Goal: Transaction & Acquisition: Purchase product/service

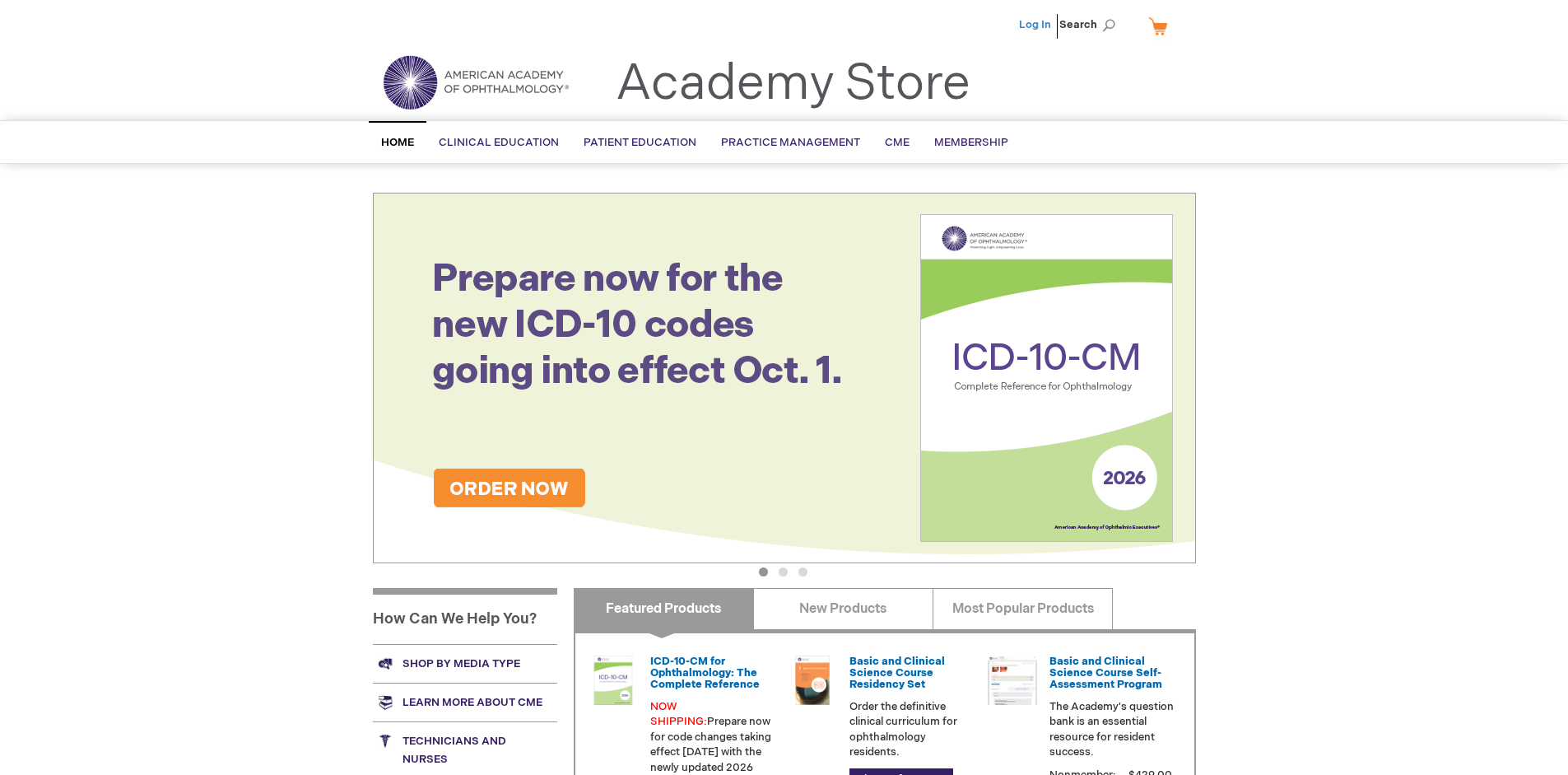
click at [1036, 25] on link "Log In" at bounding box center [1035, 24] width 32 height 13
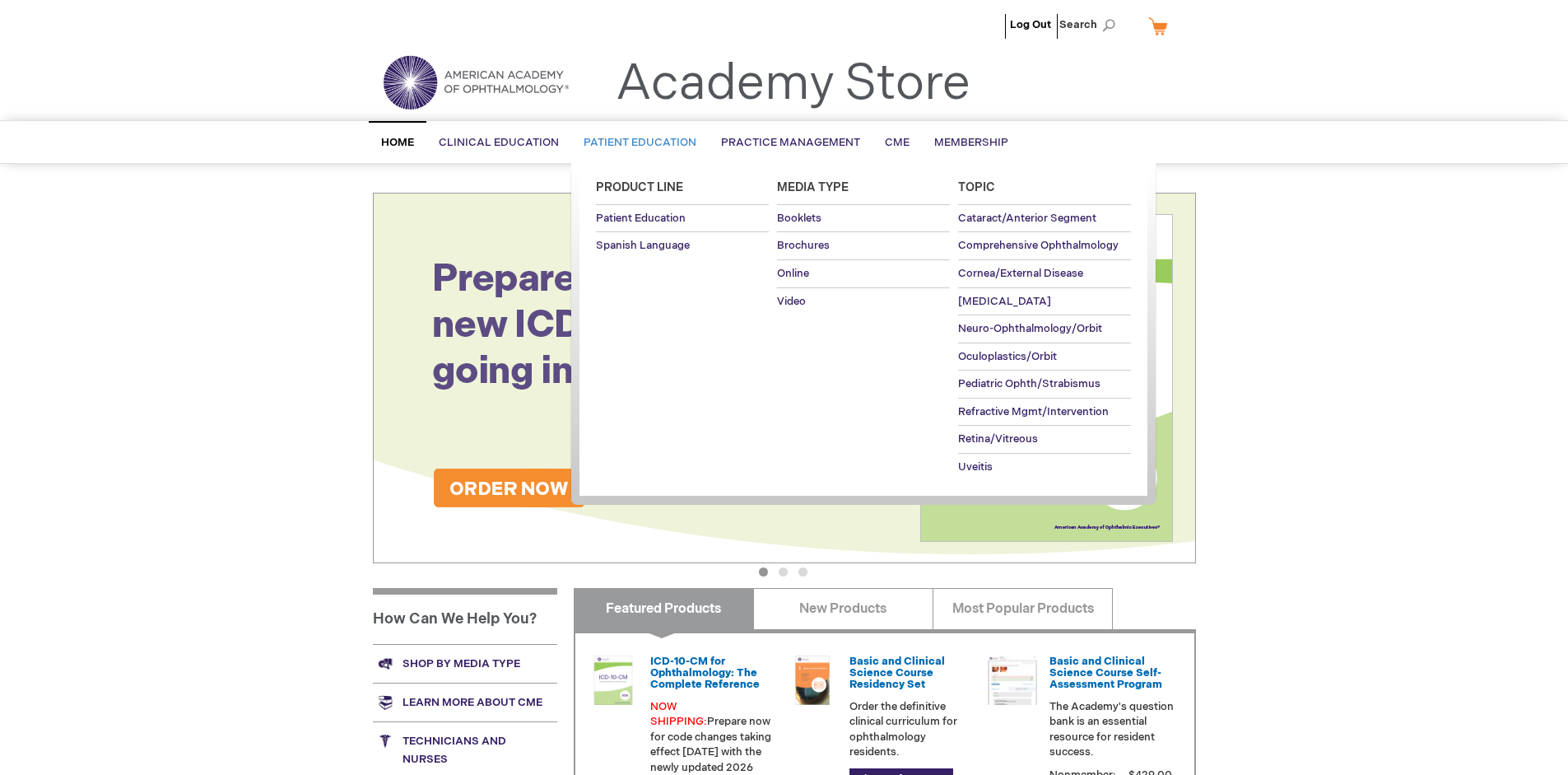
click at [635, 143] on span "Patient Education" at bounding box center [639, 142] width 113 height 13
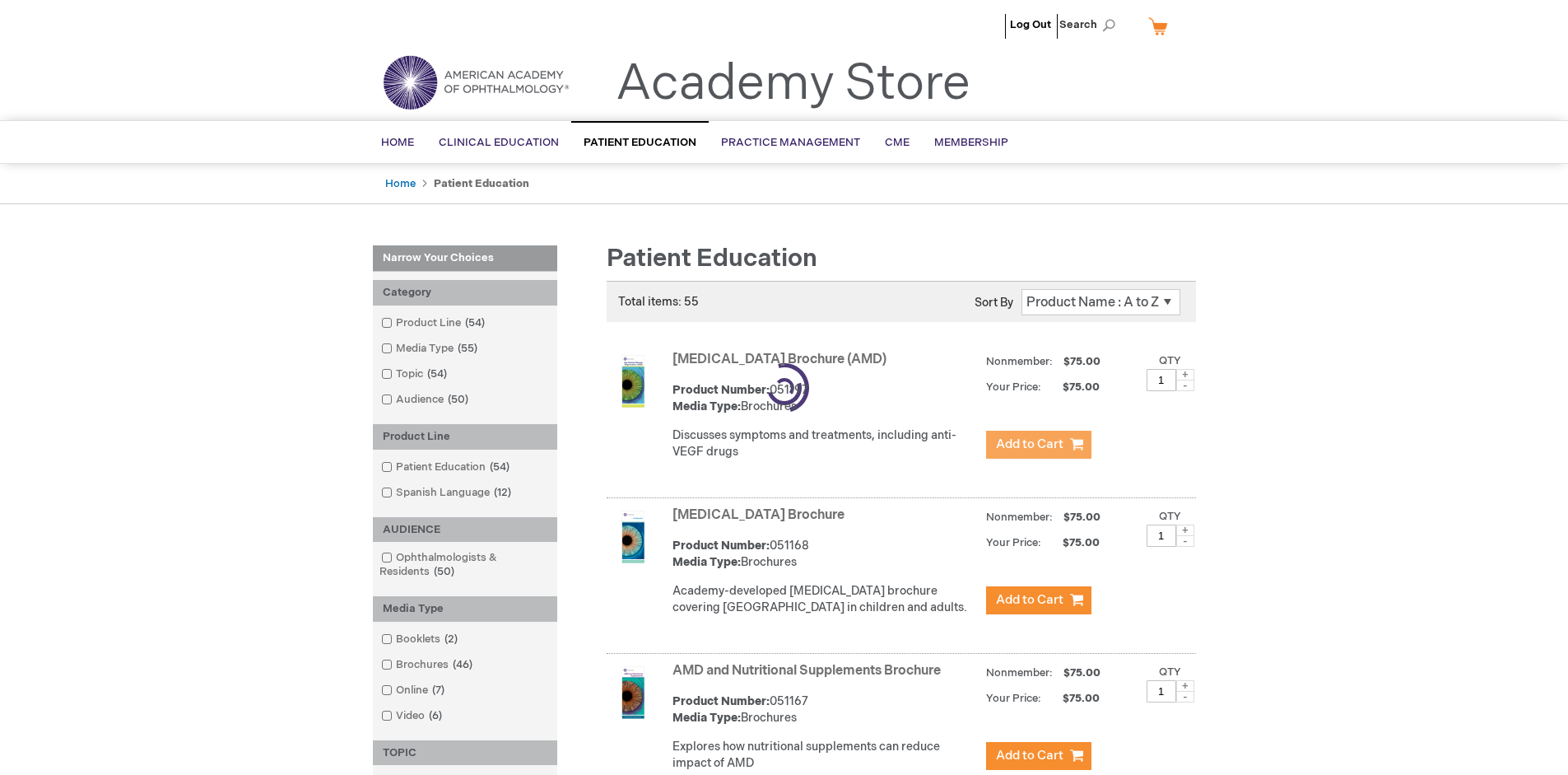
click at [1038, 445] on span "Add to Cart" at bounding box center [1030, 444] width 68 height 16
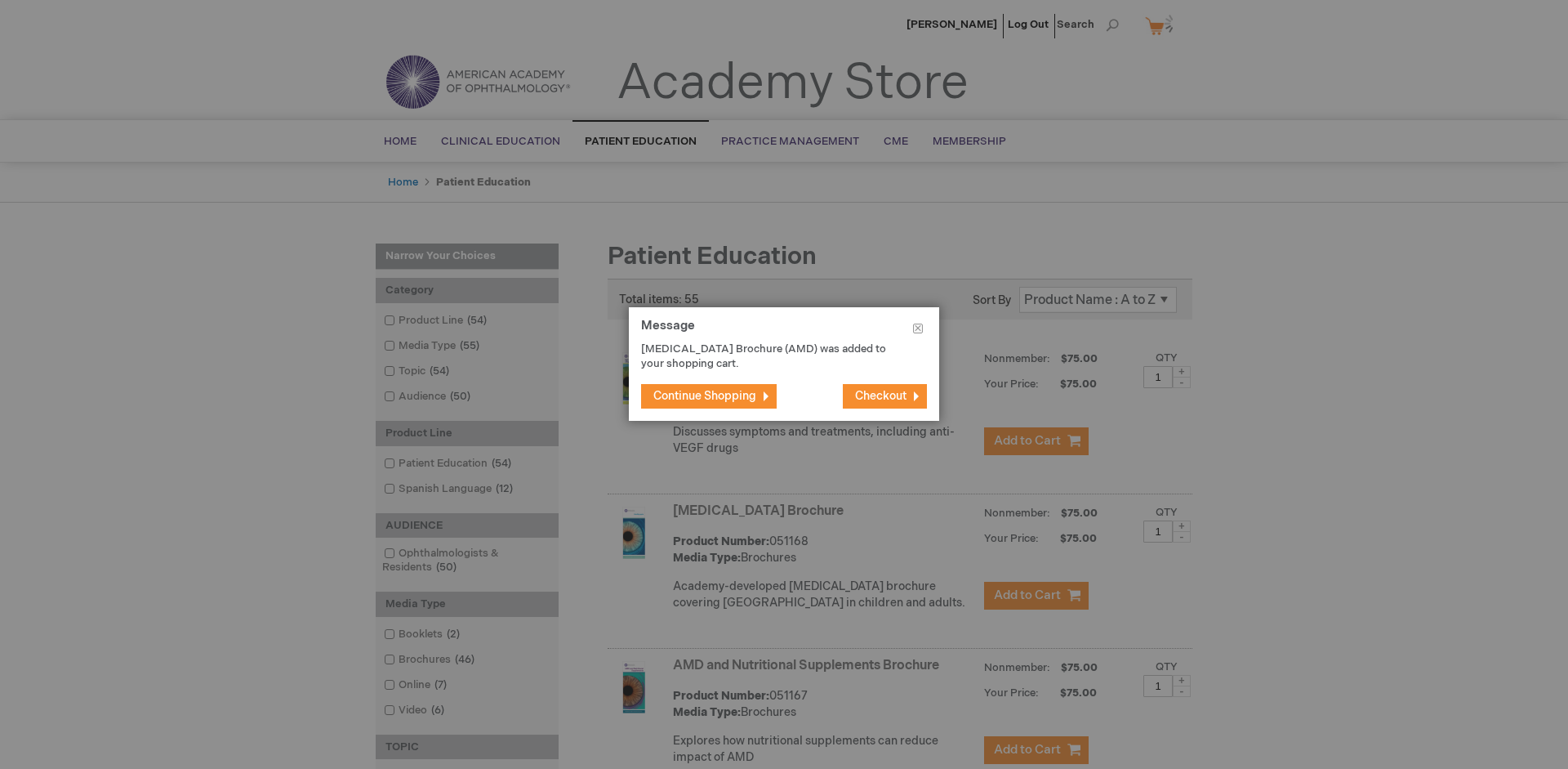
click at [705, 395] on span "Continue Shopping" at bounding box center [705, 396] width 103 height 14
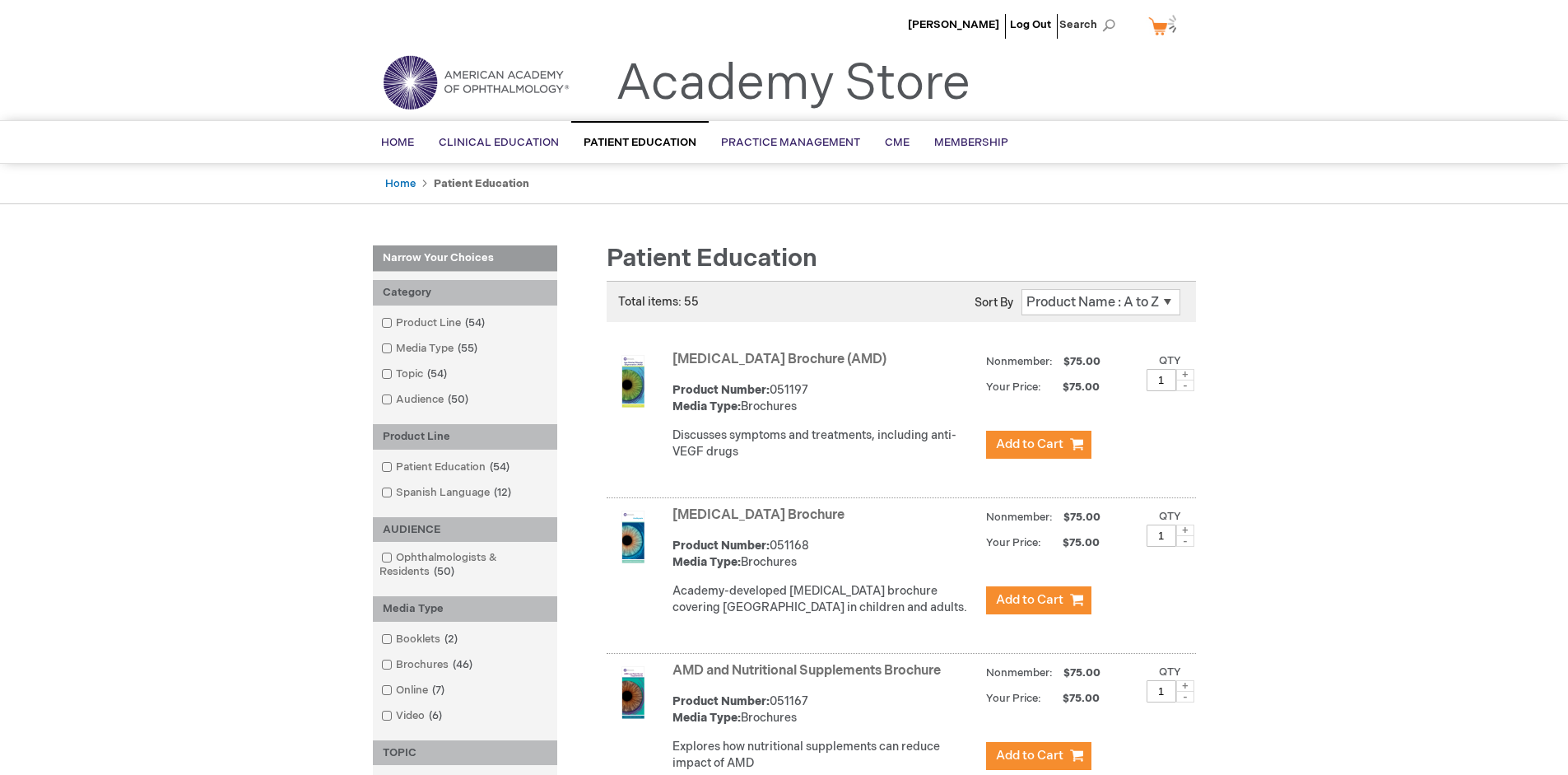
click at [810, 678] on link "AMD and Nutritional Supplements Brochure" at bounding box center [806, 670] width 268 height 16
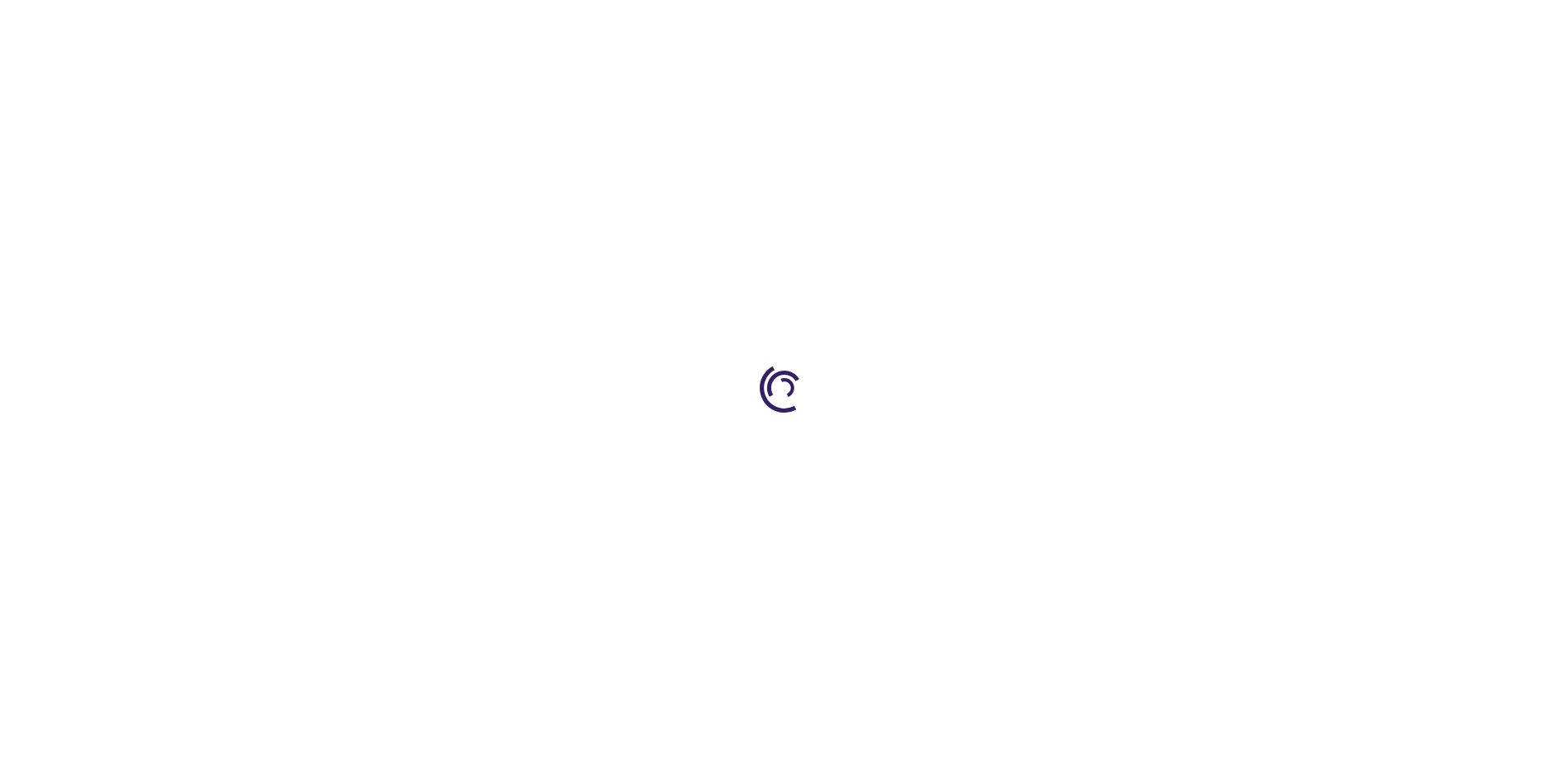
type input "1"
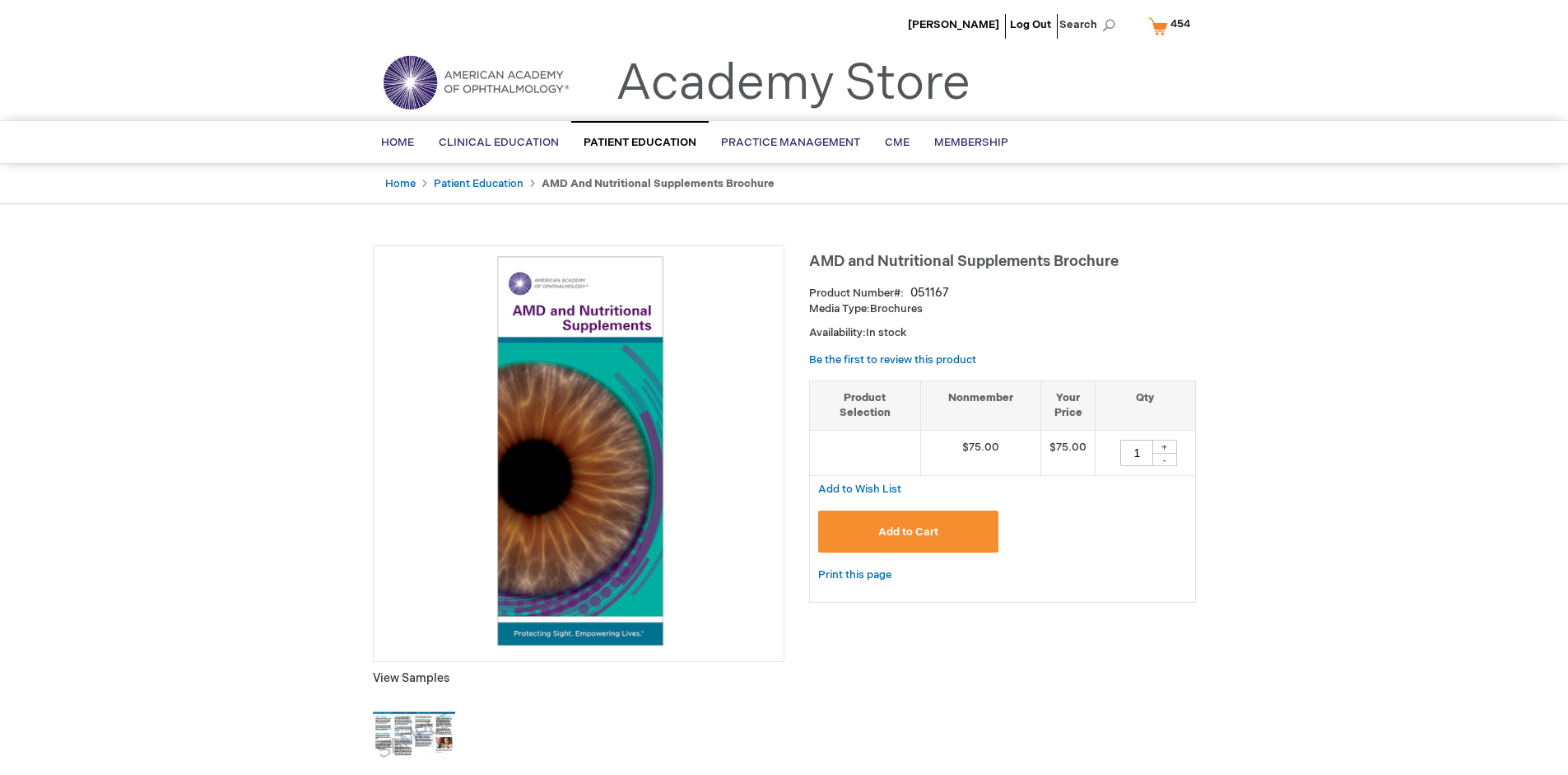
click at [908, 531] on span "Add to Cart" at bounding box center [909, 531] width 60 height 13
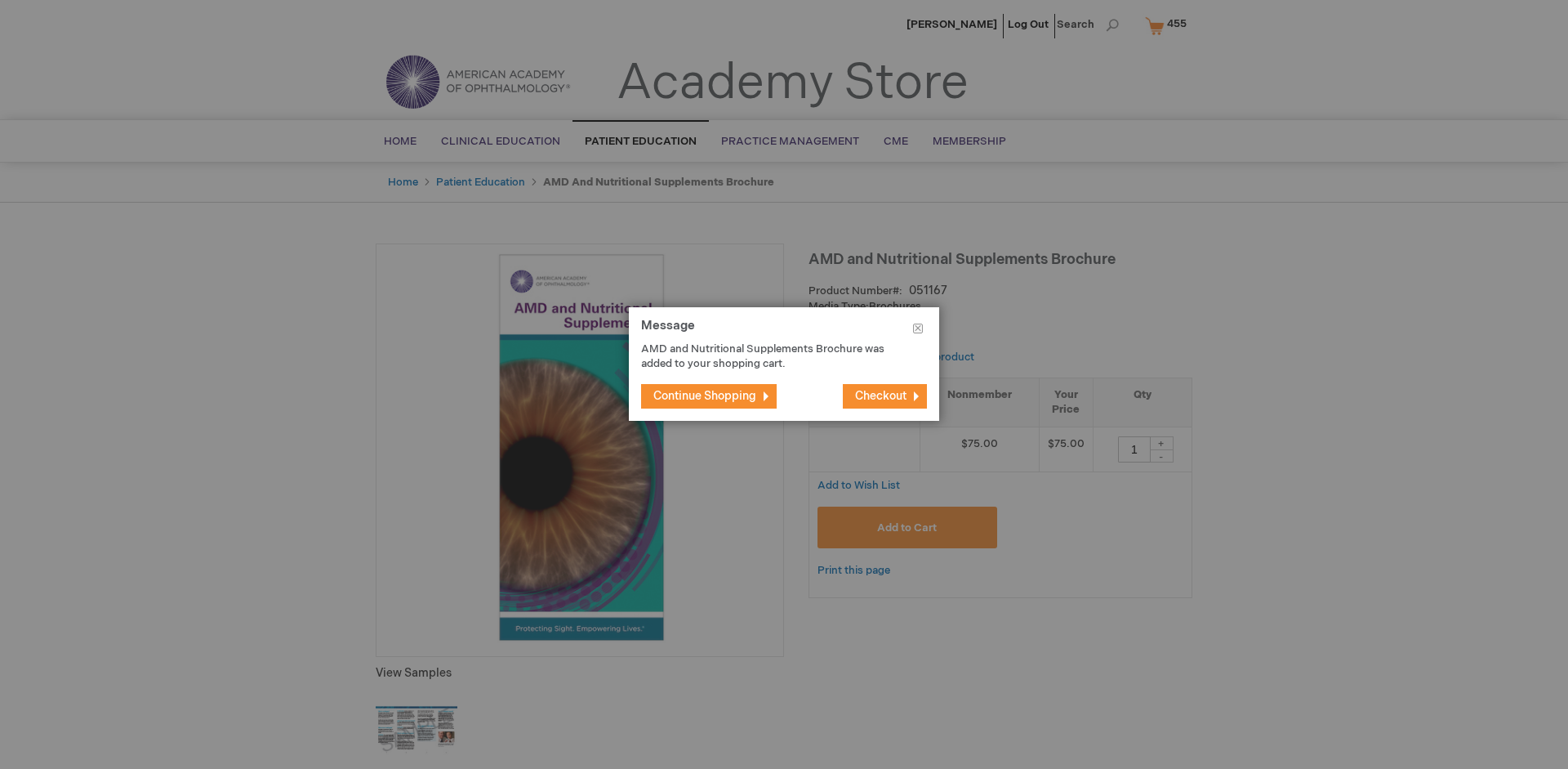
click at [705, 395] on span "Continue Shopping" at bounding box center [705, 396] width 103 height 14
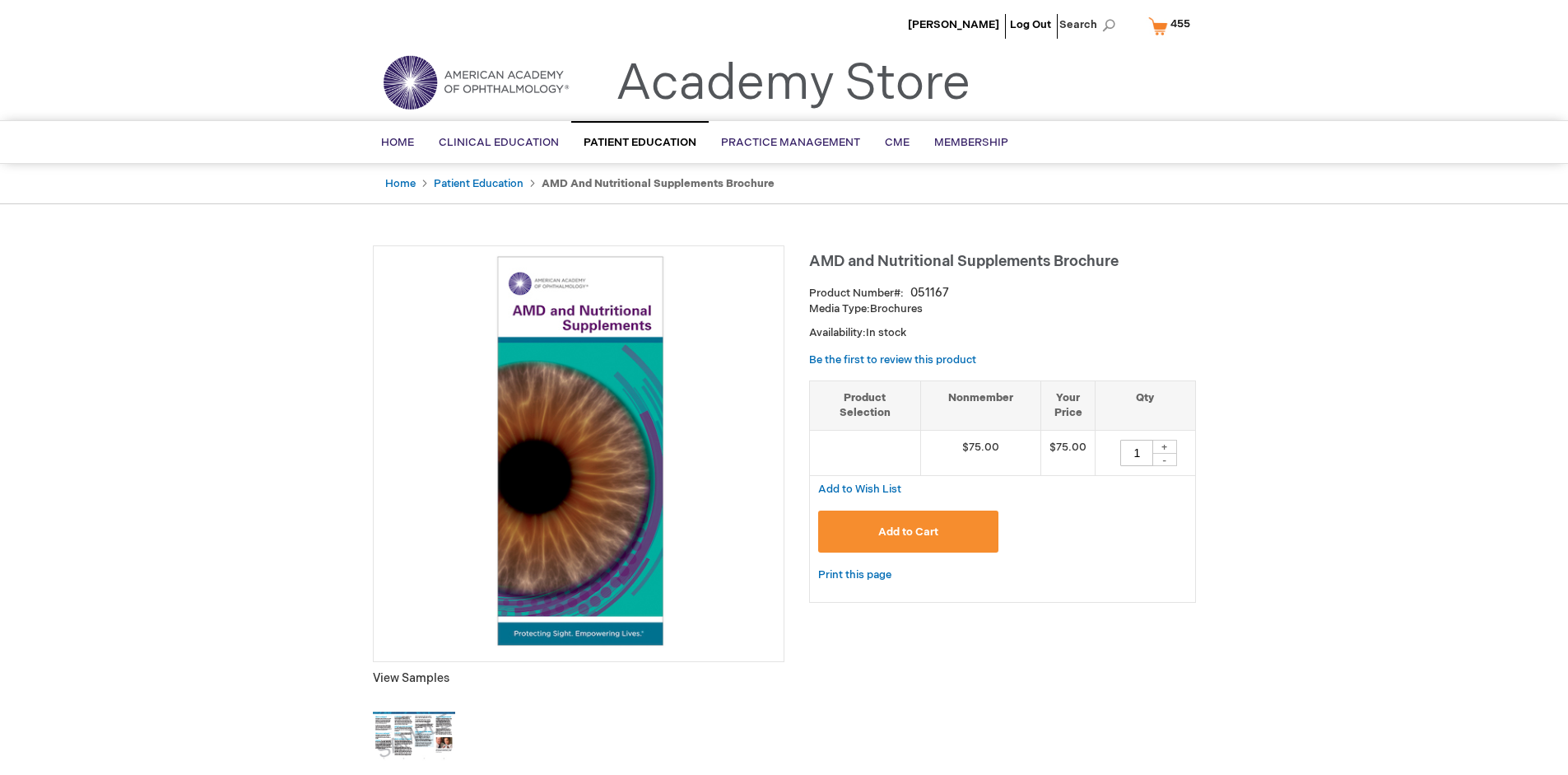
click at [1172, 26] on span "455" at bounding box center [1180, 23] width 20 height 13
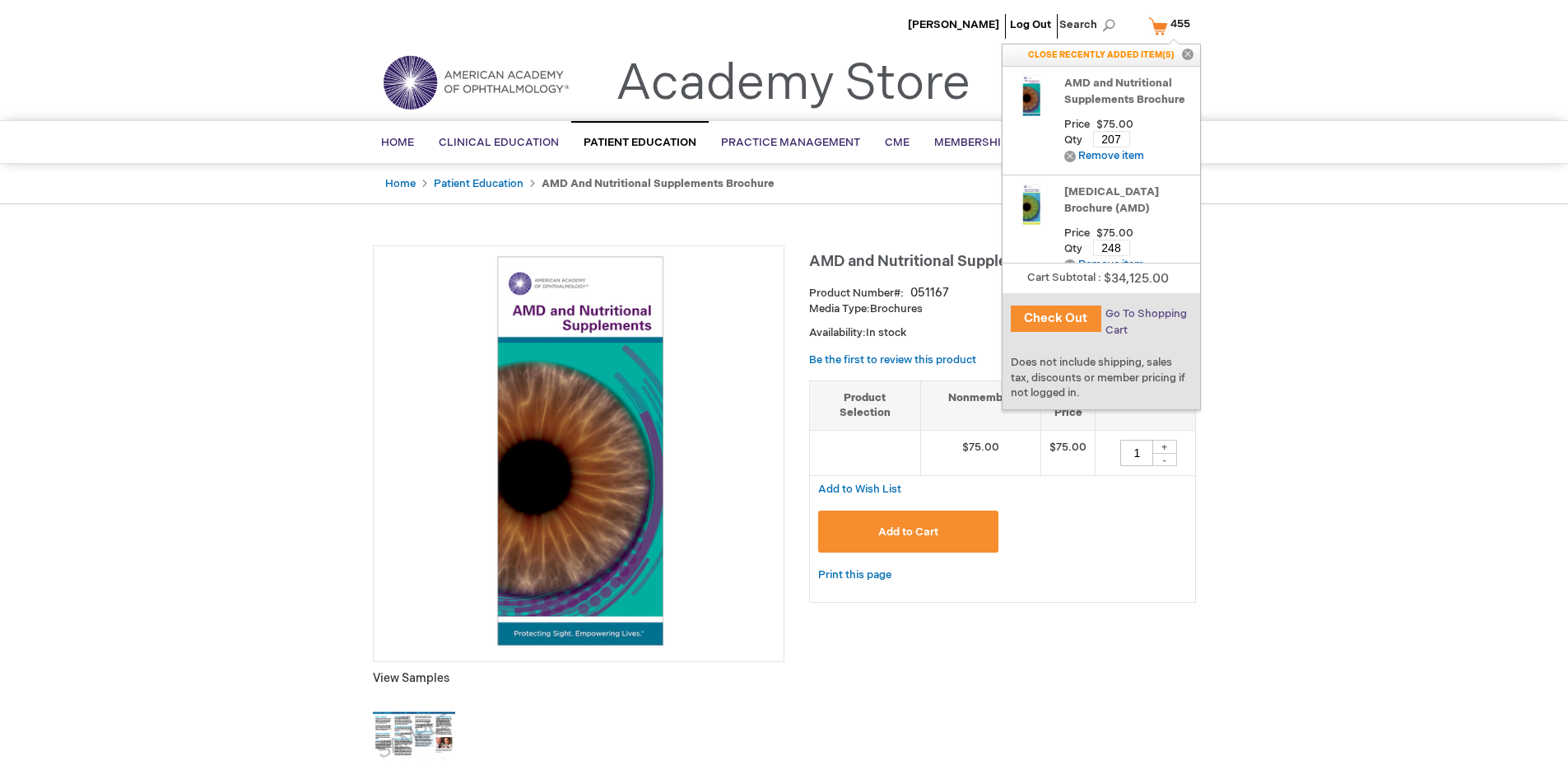
click at [1145, 313] on span "Go To Shopping Cart" at bounding box center [1146, 322] width 82 height 30
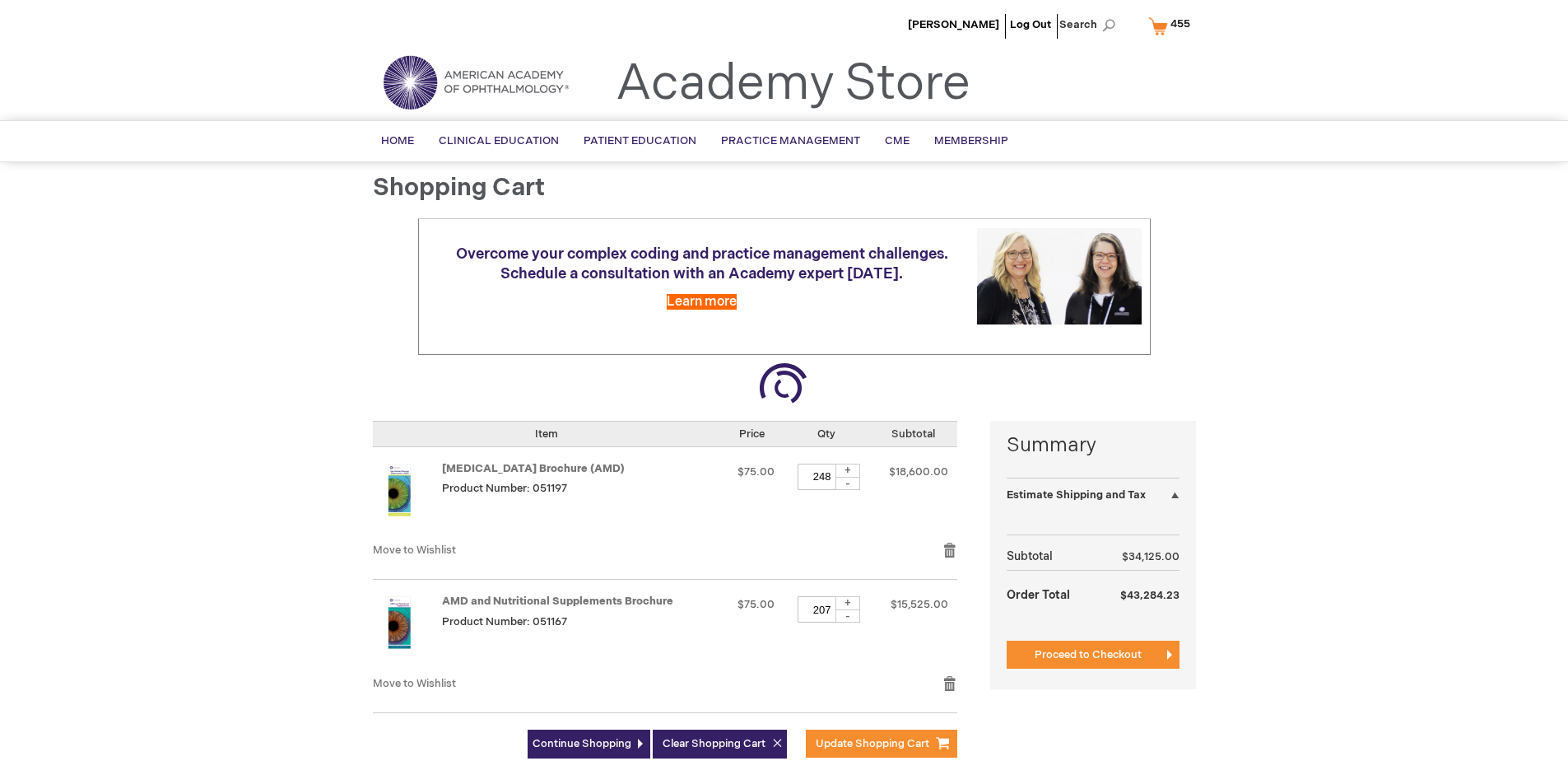
select select "US"
select select "41"
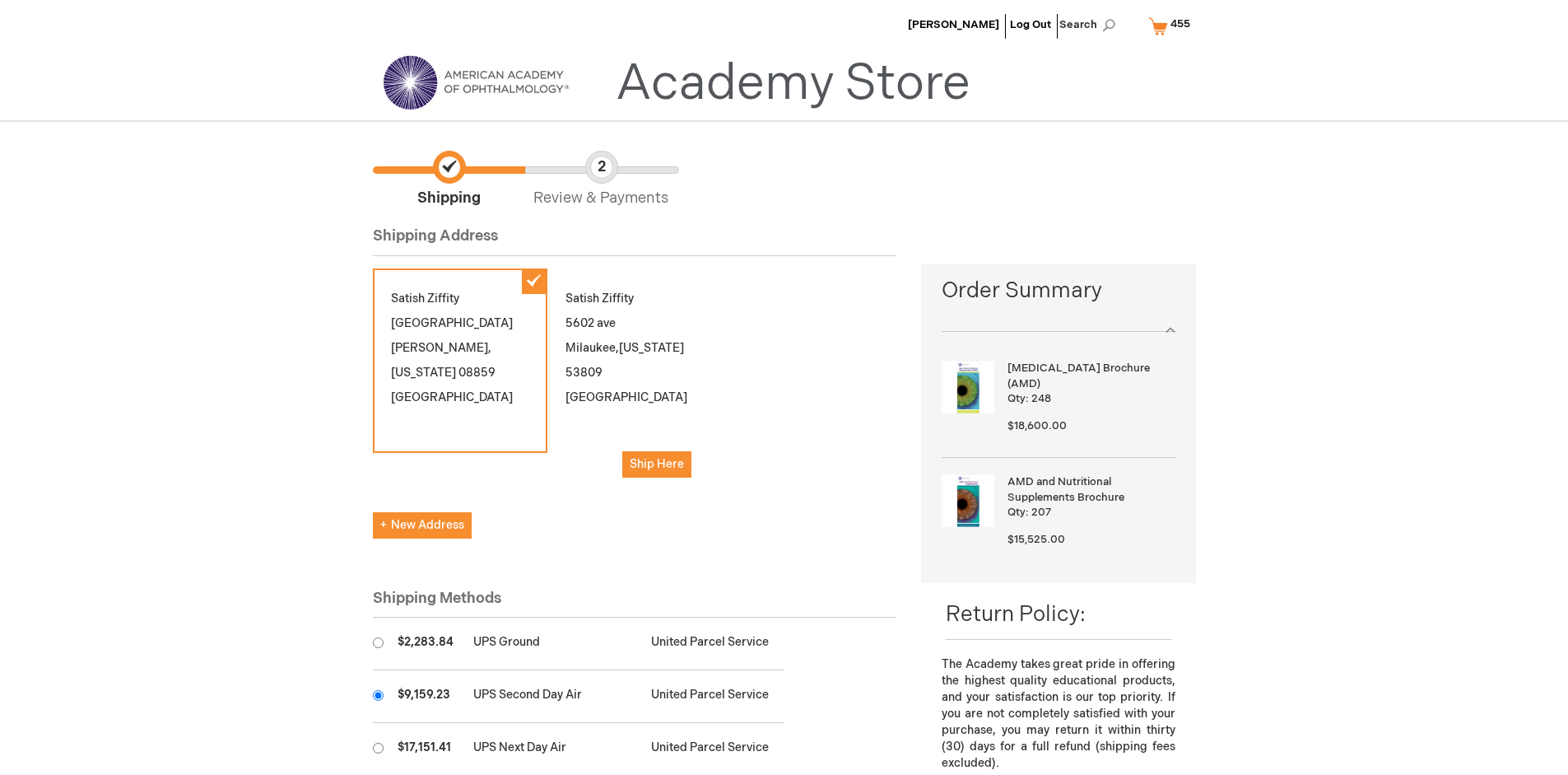
click at [378, 694] on input "radio" at bounding box center [378, 695] width 11 height 11
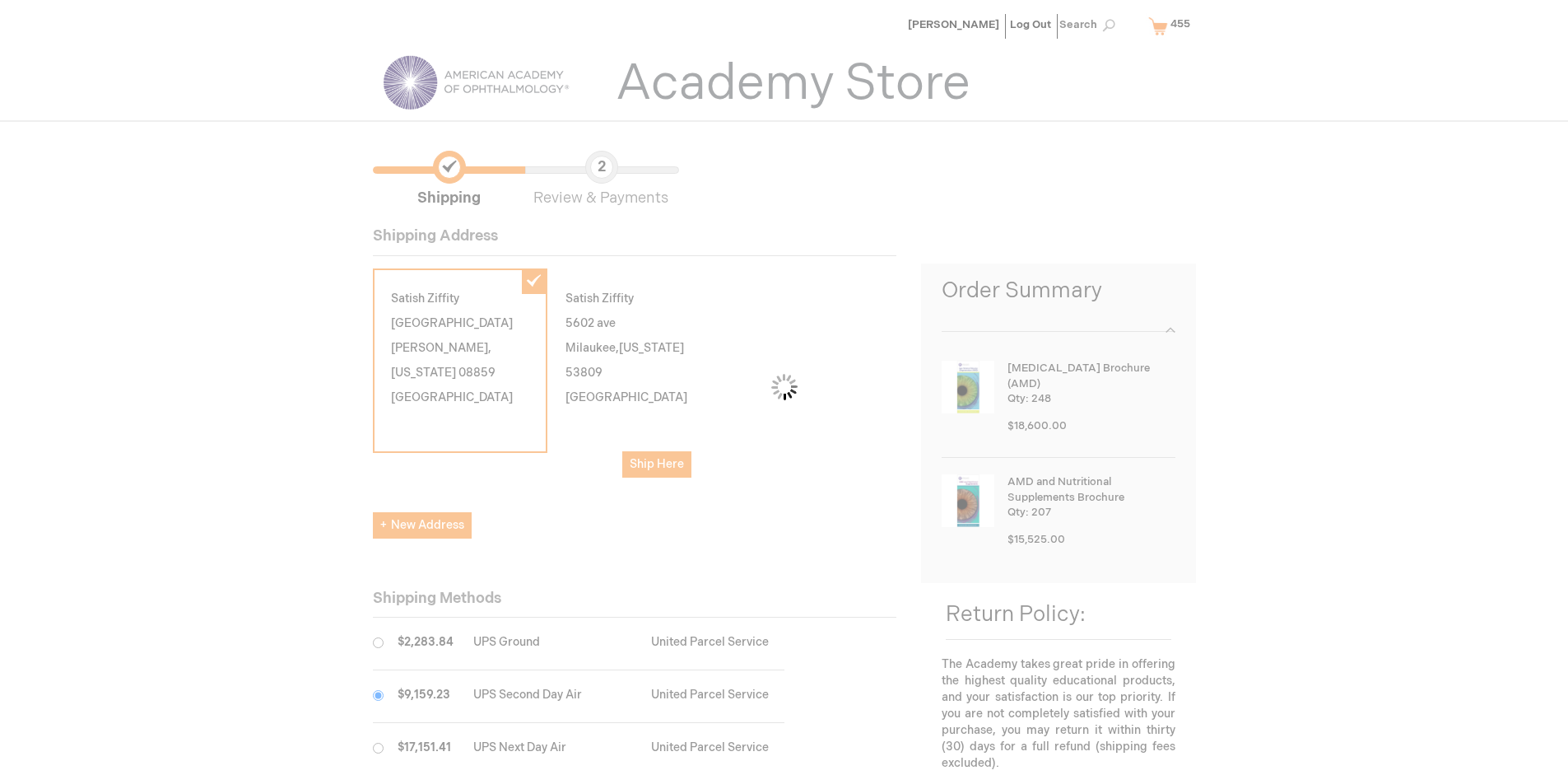
scroll to position [83, 0]
